Goal: Information Seeking & Learning: Learn about a topic

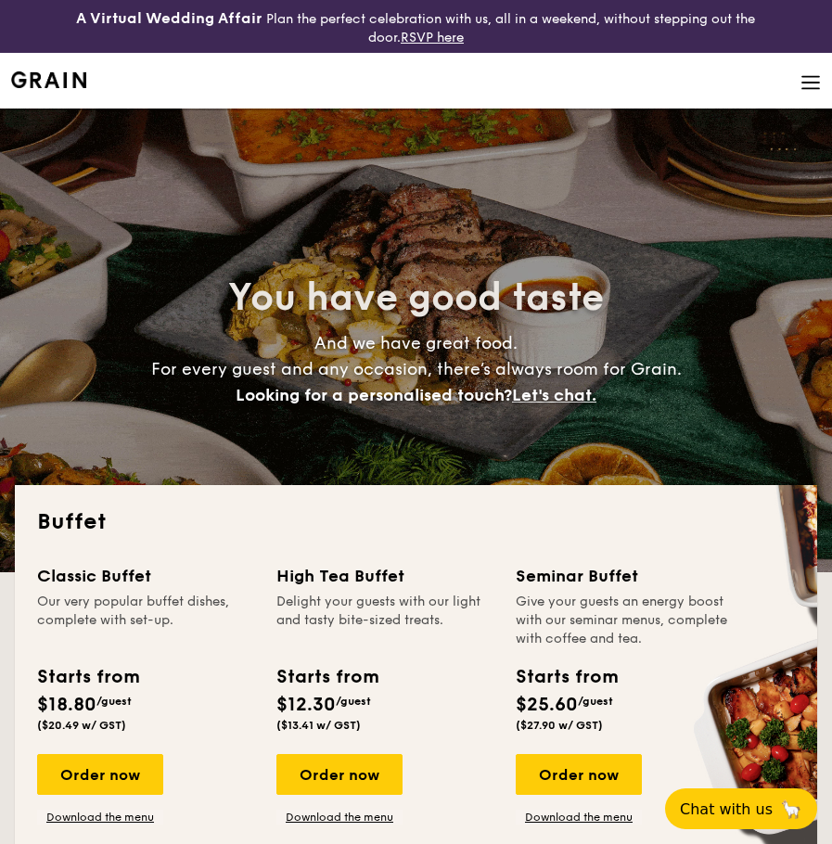
select select
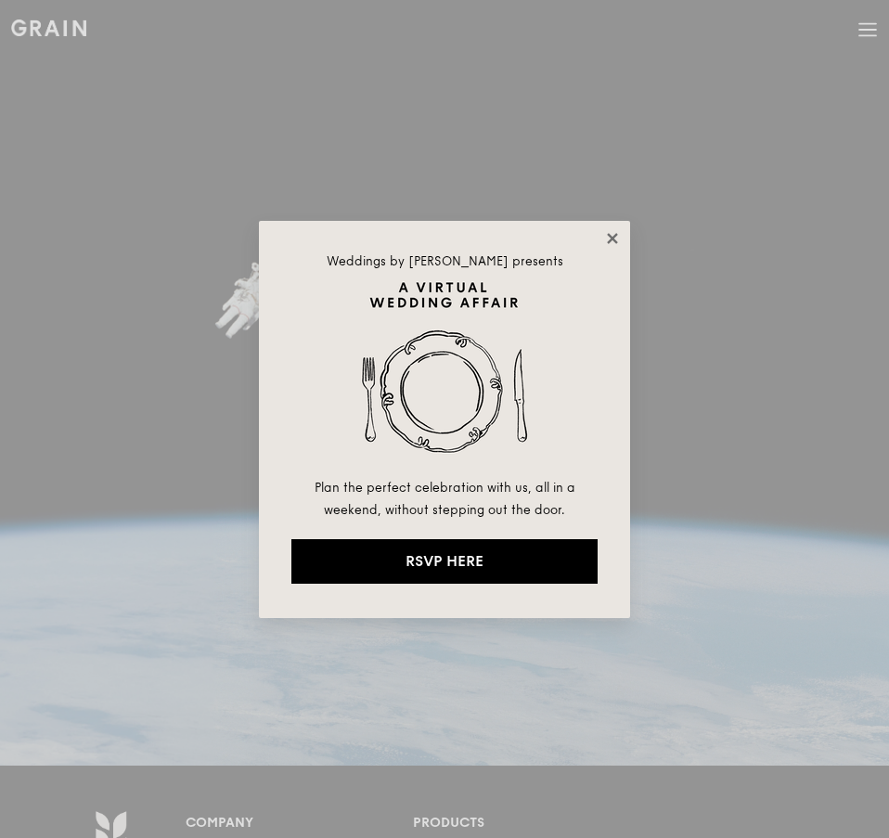
click at [607, 231] on icon at bounding box center [612, 238] width 17 height 17
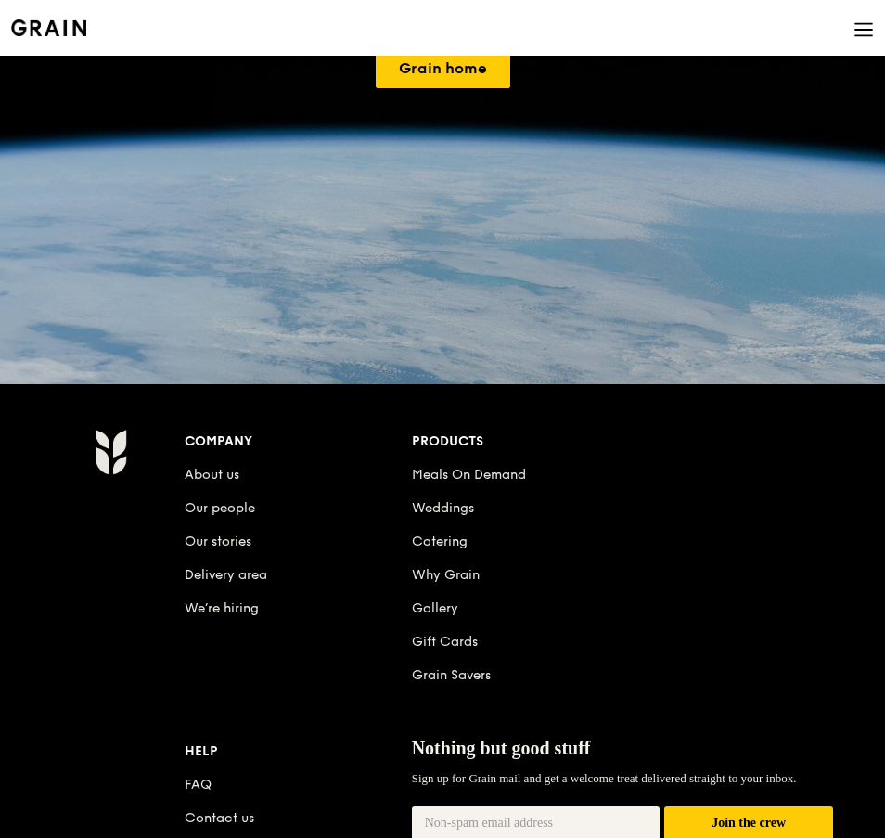
scroll to position [557, 0]
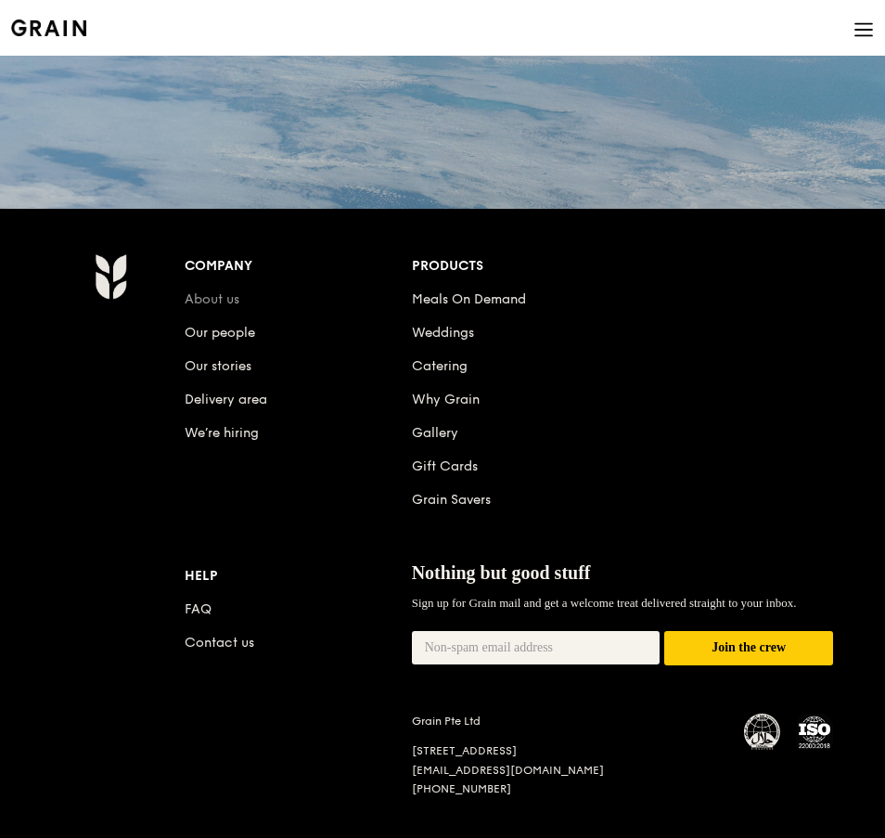
click at [228, 293] on link "About us" at bounding box center [212, 299] width 55 height 16
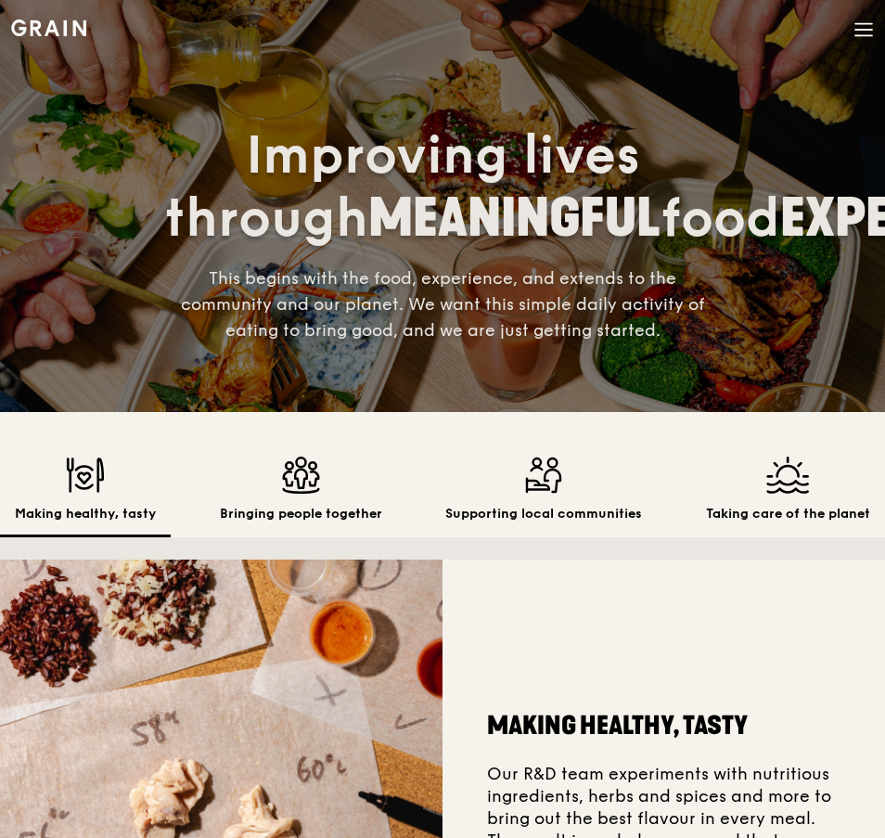
click at [857, 41] on span at bounding box center [864, 31] width 20 height 63
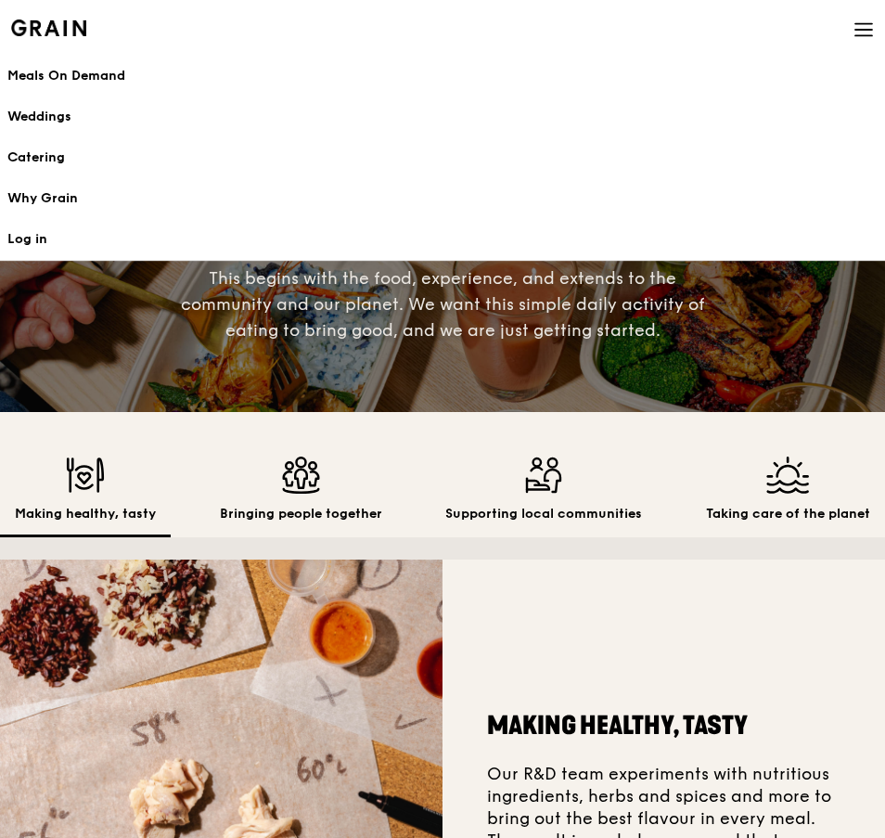
click at [857, 41] on span at bounding box center [864, 31] width 20 height 63
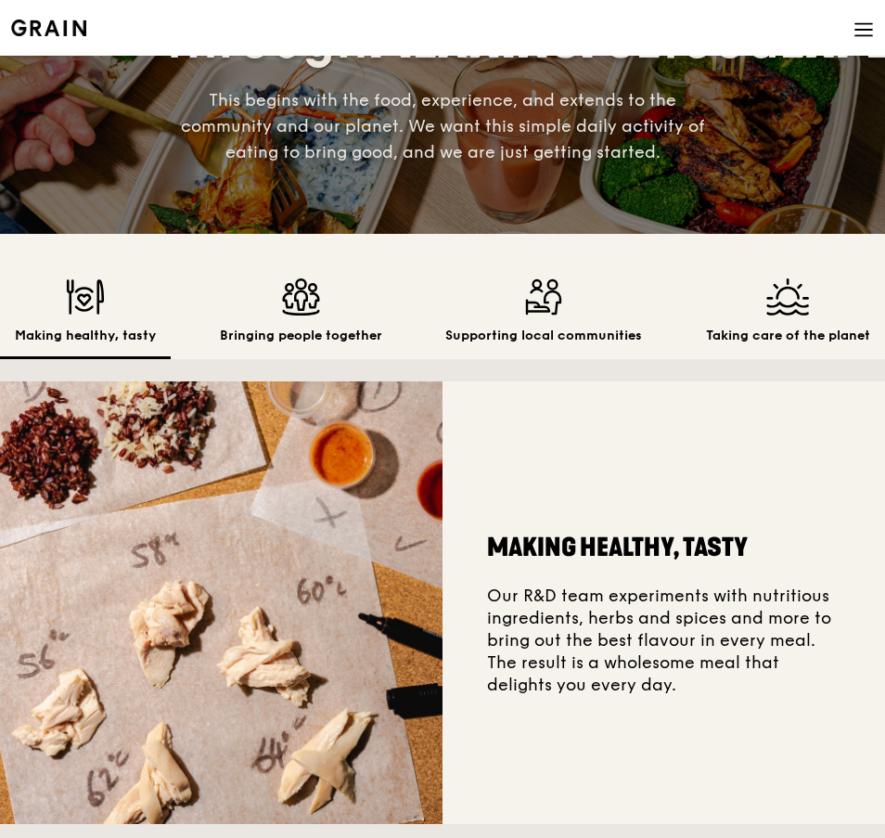
scroll to position [186, 0]
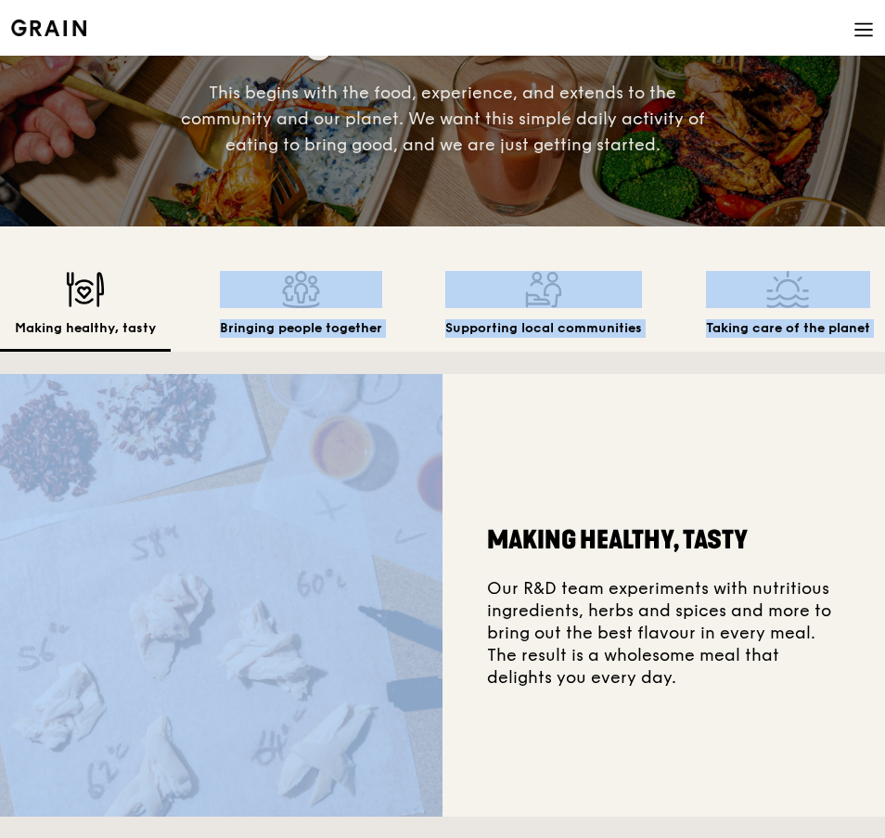
drag, startPoint x: 279, startPoint y: 311, endPoint x: 42, endPoint y: 373, distance: 245.5
click at [42, 373] on div "Making healthy, tasty Bringing people together Supporting local communities Tak…" at bounding box center [442, 532] width 885 height 612
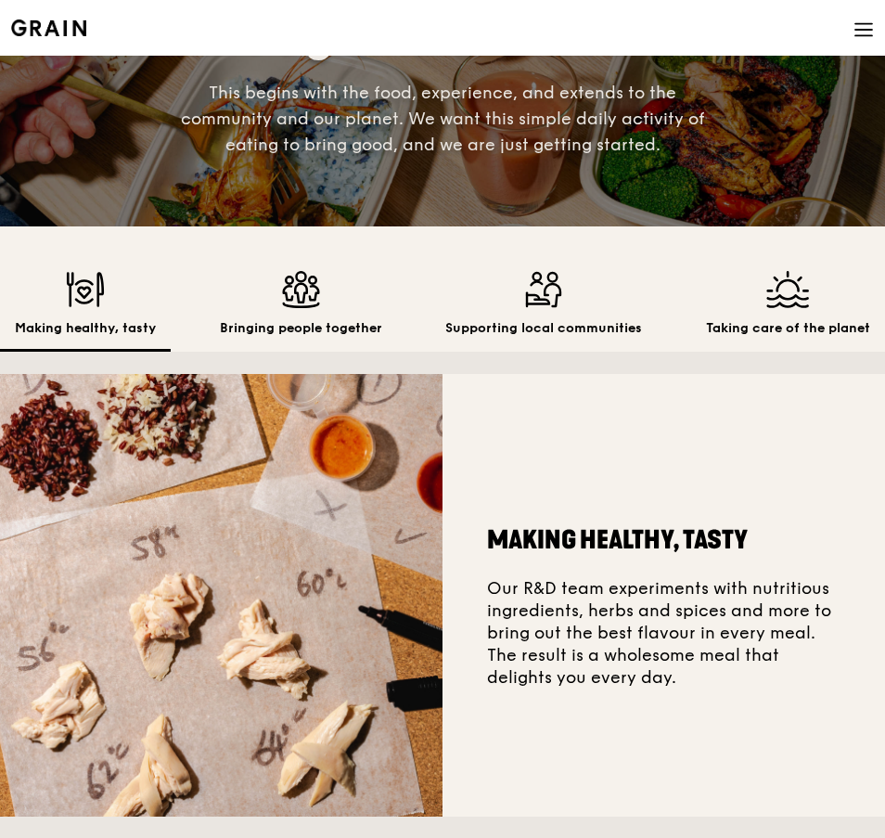
click at [608, 388] on div "Making healthy, tasty Our R&D team experiments with nutritious ingredients, her…" at bounding box center [664, 595] width 443 height 443
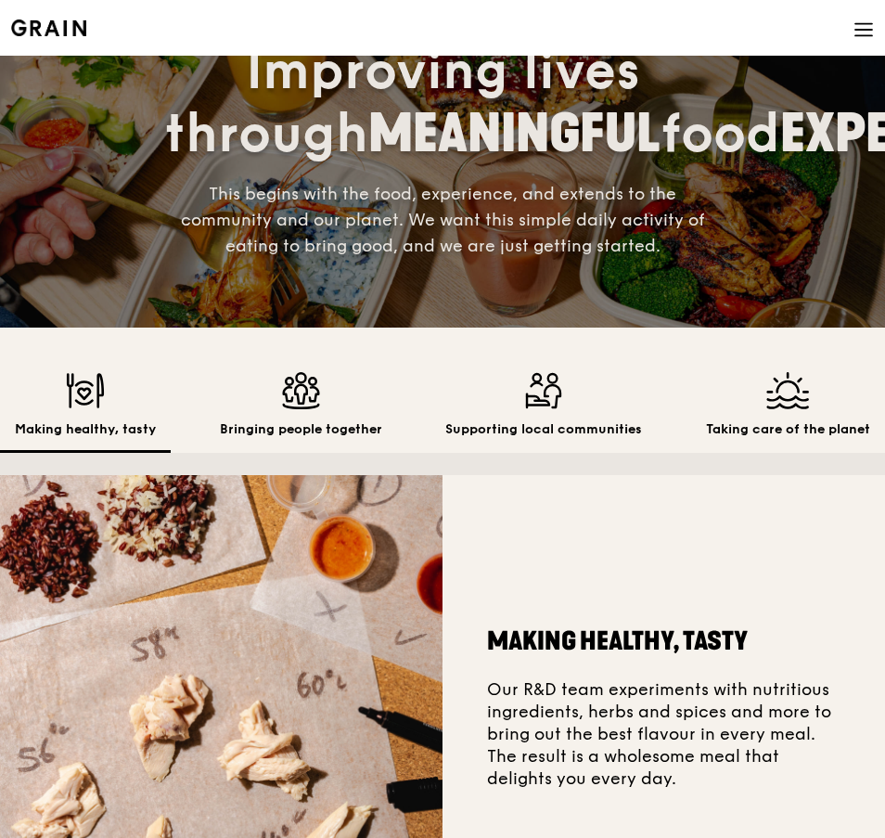
scroll to position [0, 0]
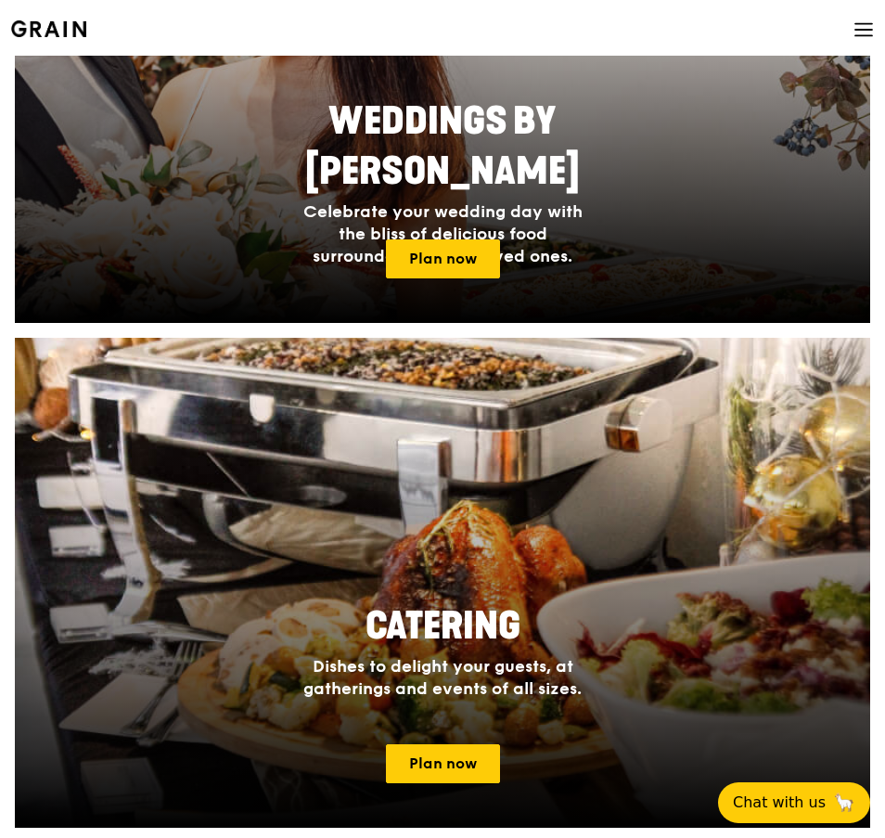
scroll to position [1763, 0]
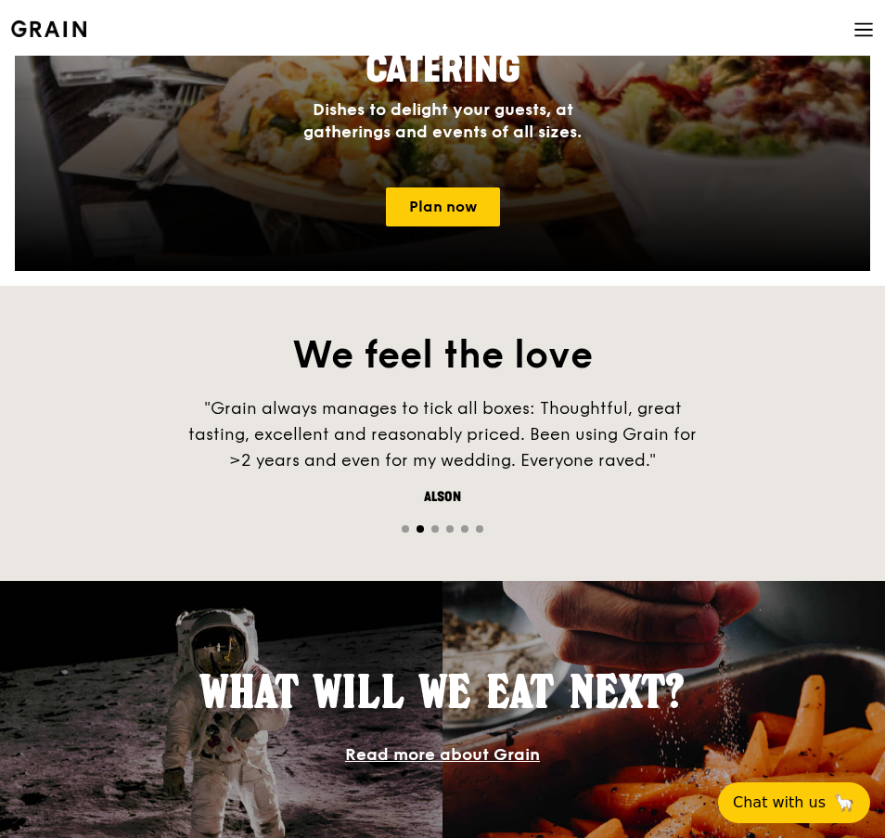
click at [436, 527] on span "Go to slide 3" at bounding box center [434, 528] width 7 height 7
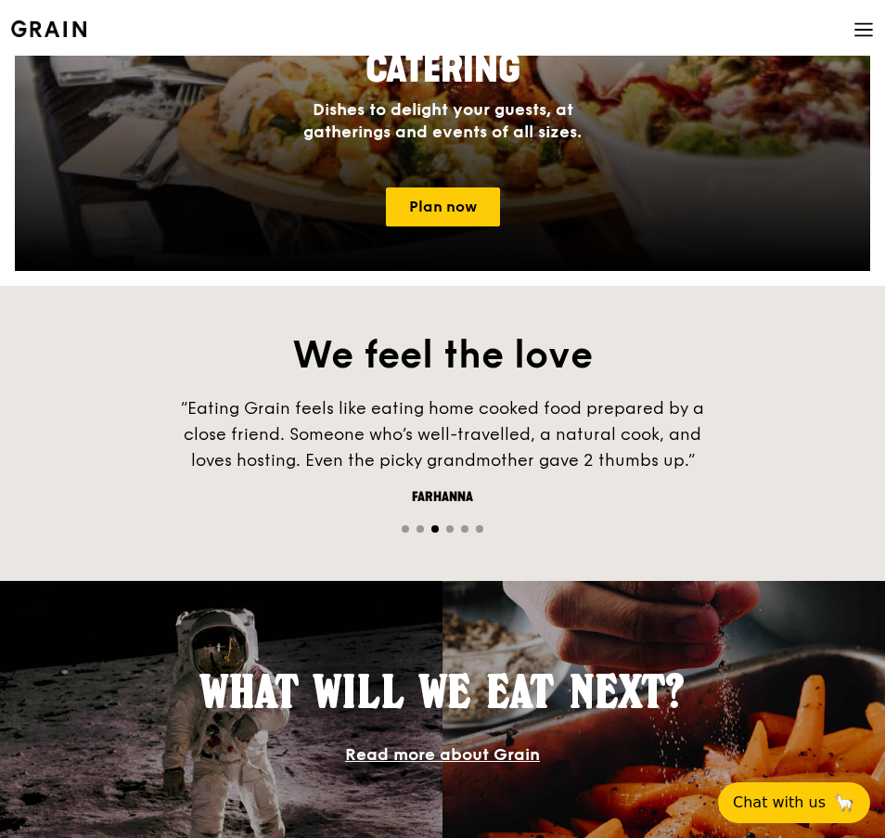
click at [402, 530] on span "Go to slide 1" at bounding box center [405, 528] width 7 height 7
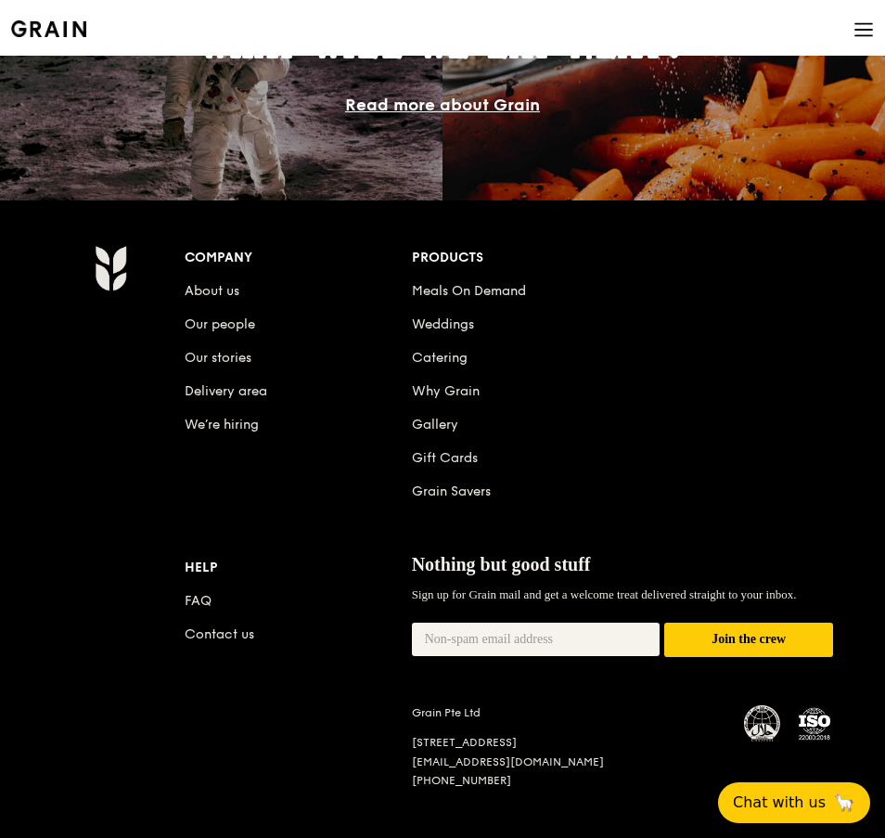
scroll to position [2227, 0]
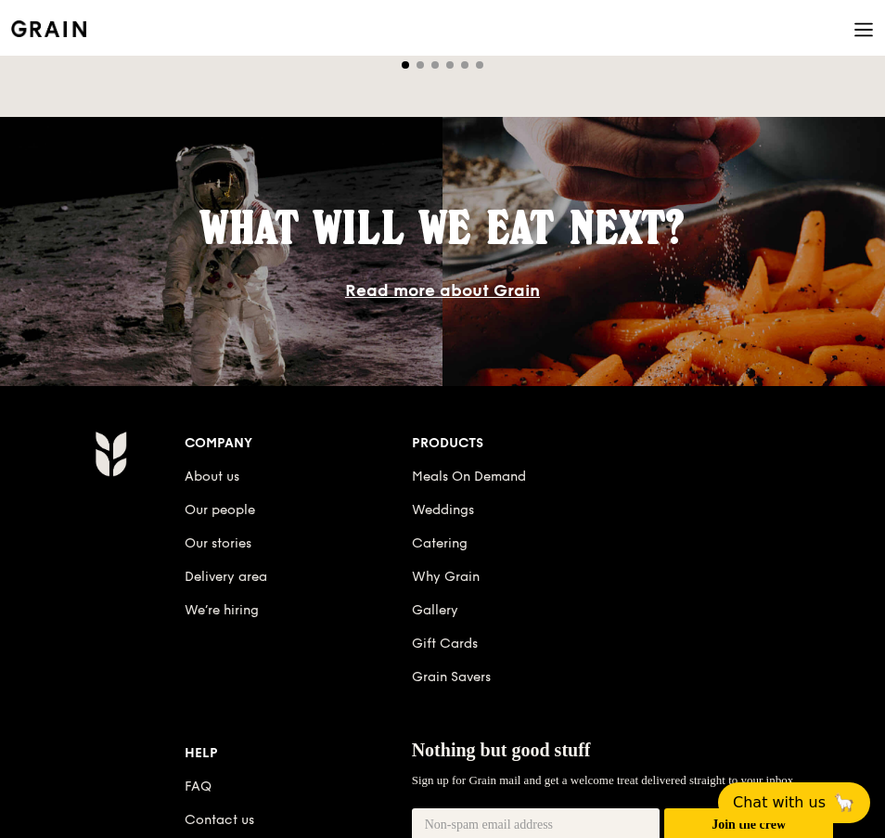
click at [510, 292] on link "Read more about Grain" at bounding box center [442, 290] width 195 height 20
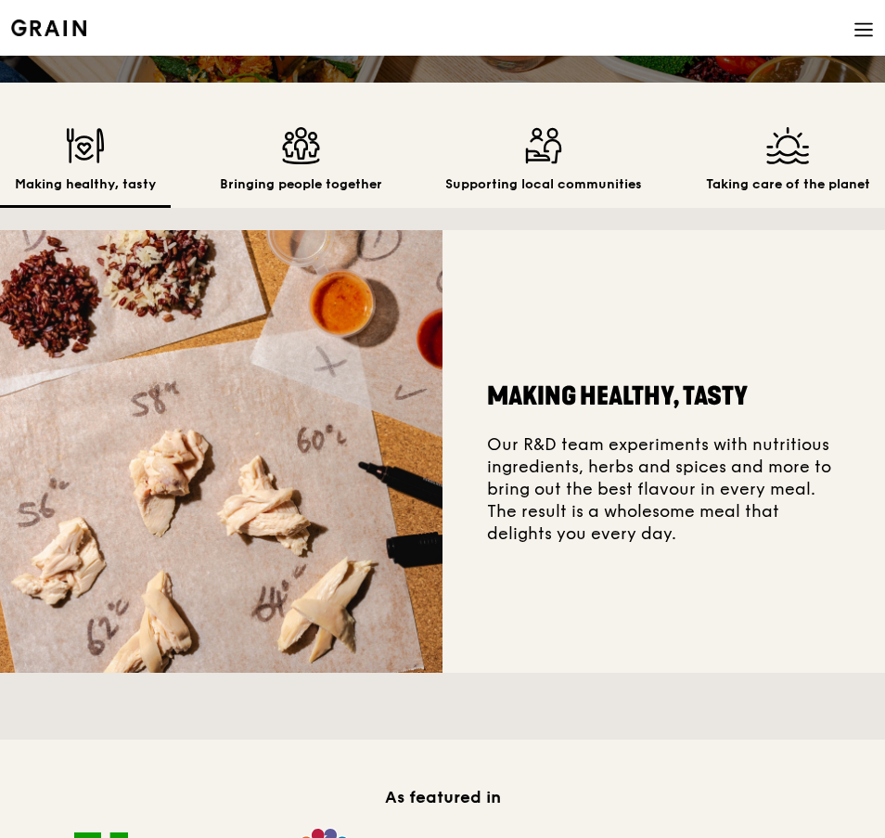
scroll to position [371, 0]
